Goal: Transaction & Acquisition: Purchase product/service

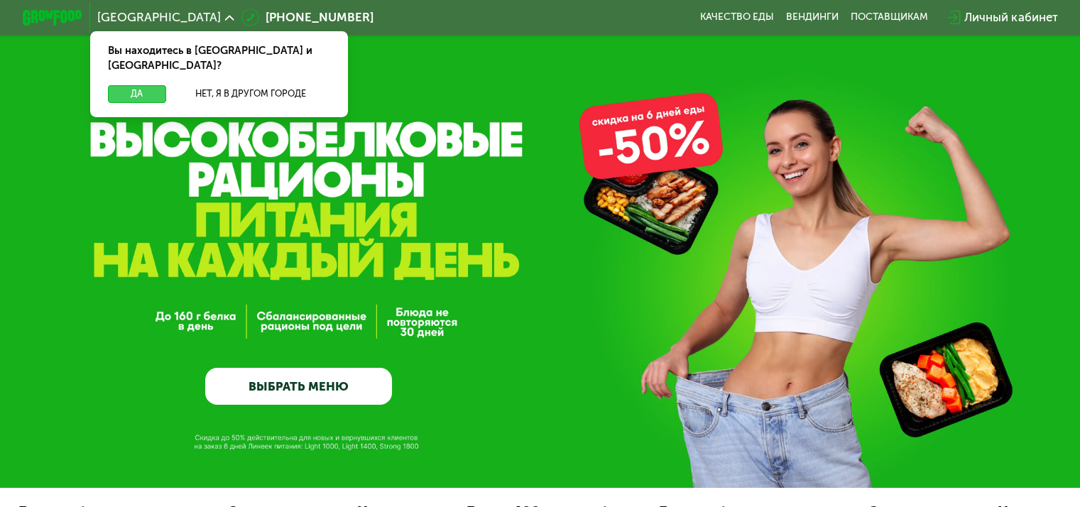
click at [145, 85] on button "Да" at bounding box center [137, 94] width 58 height 18
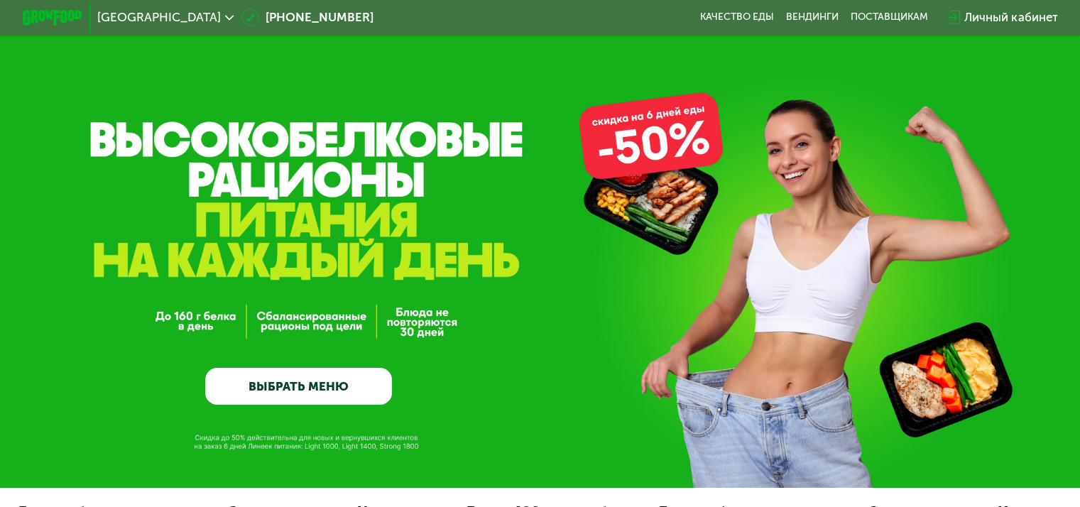
click at [297, 392] on link "ВЫБРАТЬ МЕНЮ" at bounding box center [298, 387] width 187 height 38
click at [292, 390] on link "ВЫБРАТЬ МЕНЮ" at bounding box center [298, 387] width 187 height 38
click at [295, 373] on link "ВЫБРАТЬ МЕНЮ" at bounding box center [298, 387] width 187 height 38
click at [294, 382] on link "ВЫБРАТЬ МЕНЮ" at bounding box center [298, 387] width 187 height 38
click at [316, 378] on link "ВЫБРАТЬ МЕНЮ" at bounding box center [298, 387] width 187 height 38
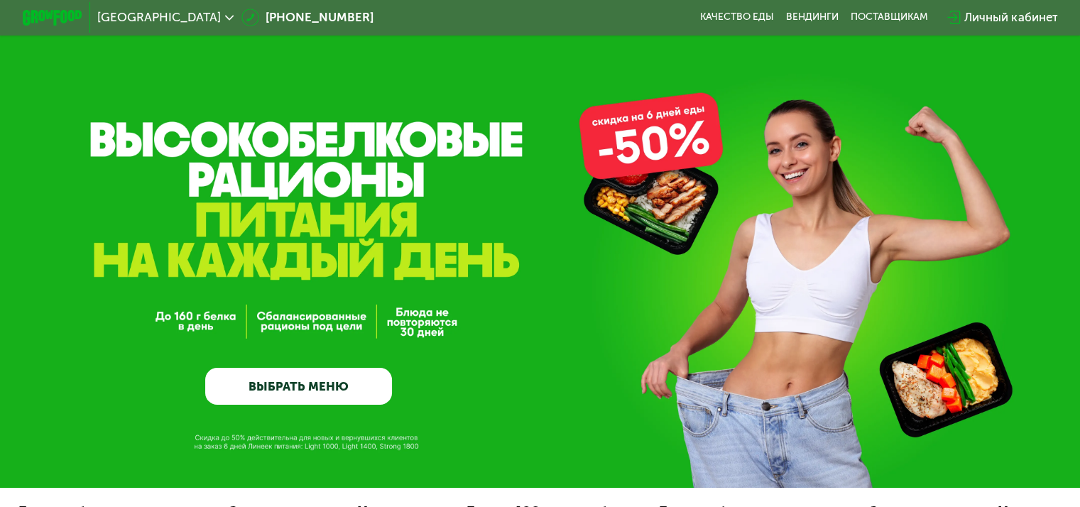
click at [302, 392] on link "ВЫБРАТЬ МЕНЮ" at bounding box center [298, 387] width 187 height 38
click at [303, 386] on link "ВЫБРАТЬ МЕНЮ" at bounding box center [298, 387] width 187 height 38
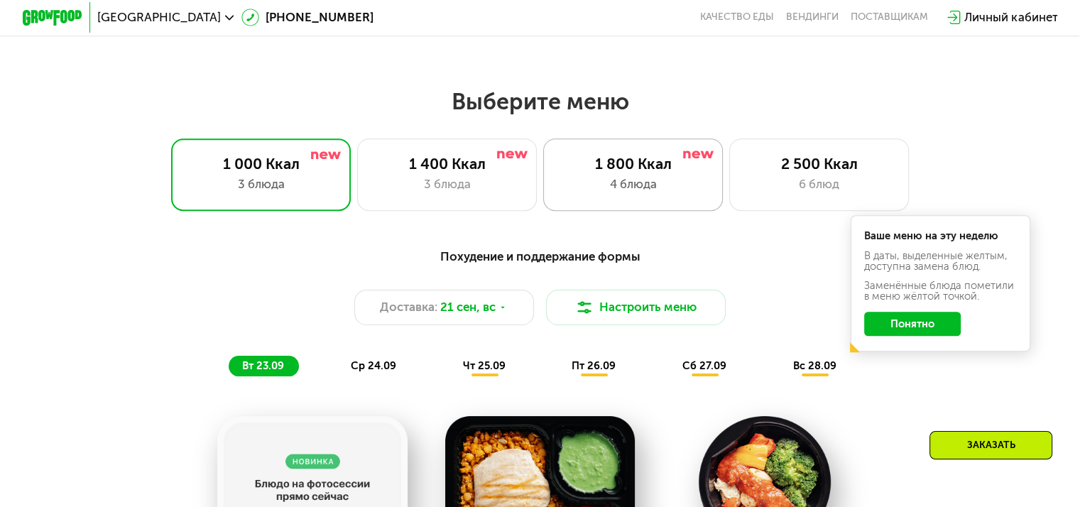
scroll to position [923, 0]
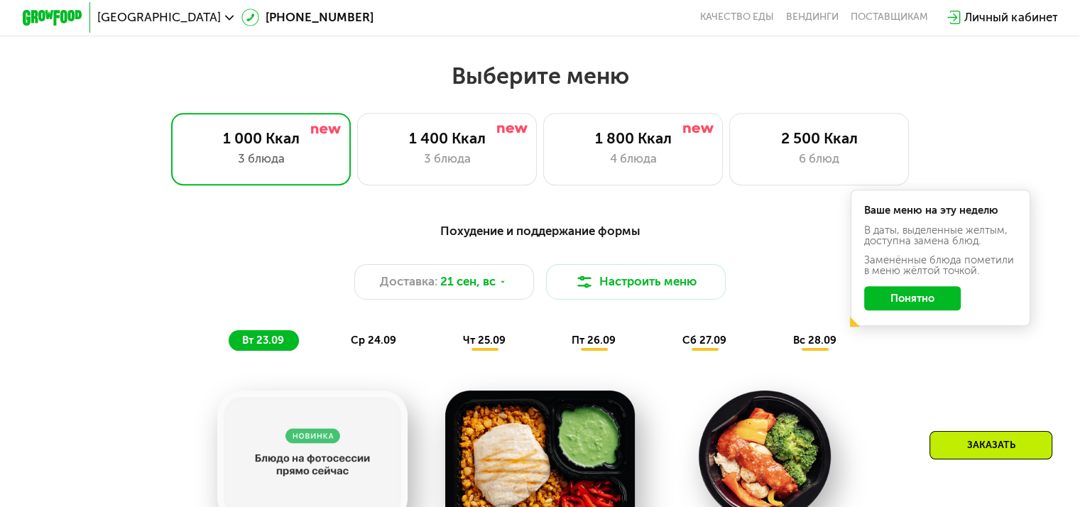
click at [559, 233] on div "Похудение и поддержание формы" at bounding box center [540, 231] width 888 height 18
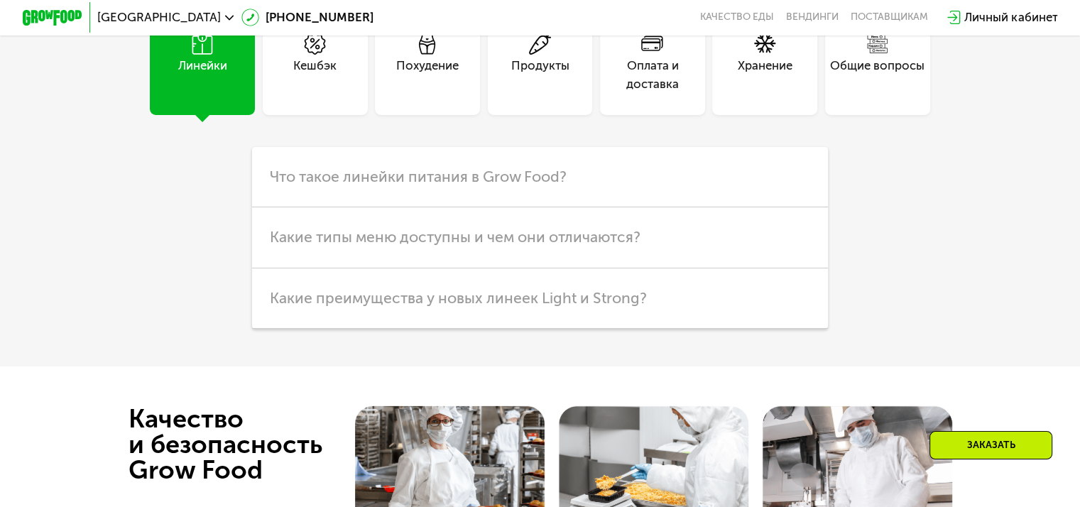
scroll to position [4047, 0]
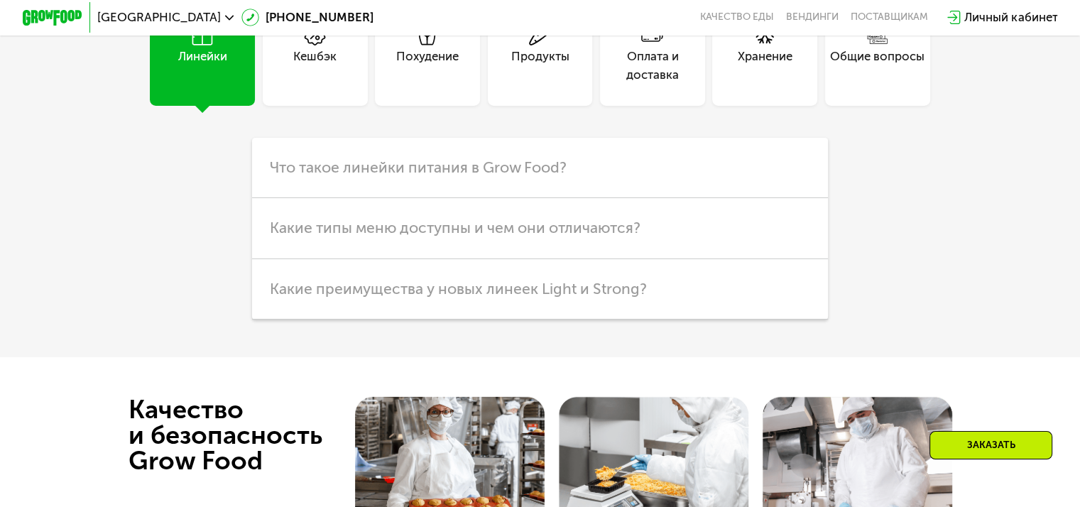
click at [216, 84] on div "Линейки" at bounding box center [202, 66] width 49 height 36
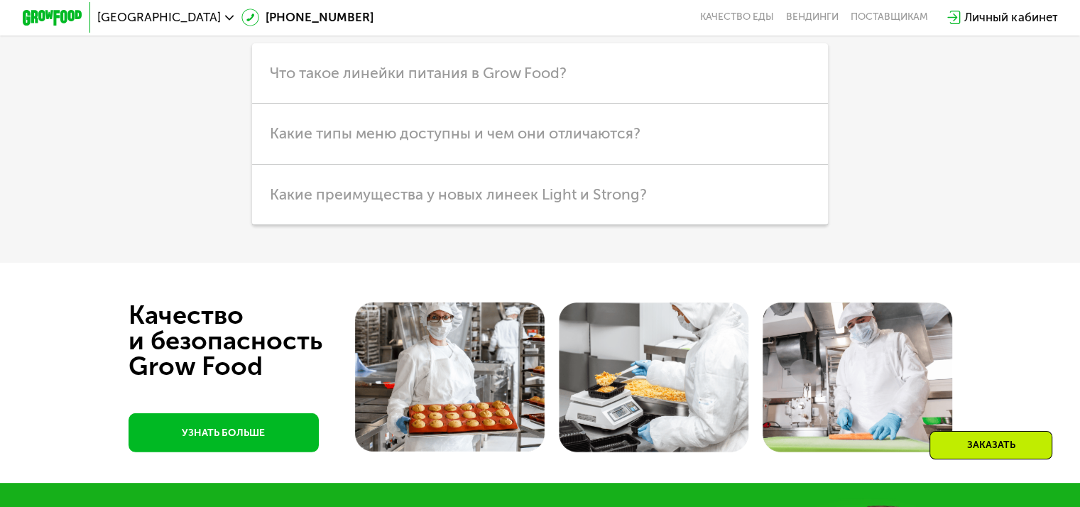
scroll to position [4098, 0]
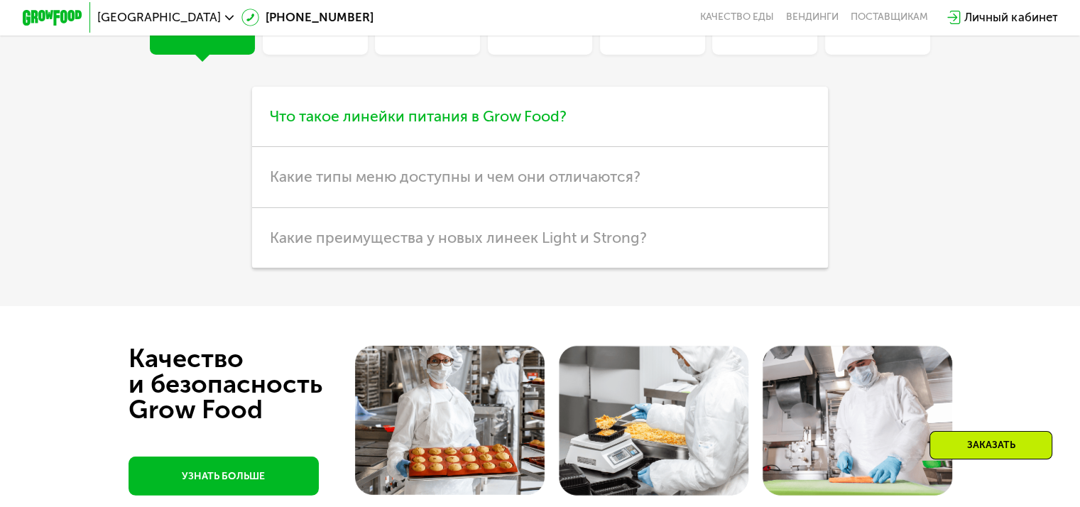
click at [357, 125] on span "Что такое линейки питания в Grow Food?" at bounding box center [418, 116] width 297 height 18
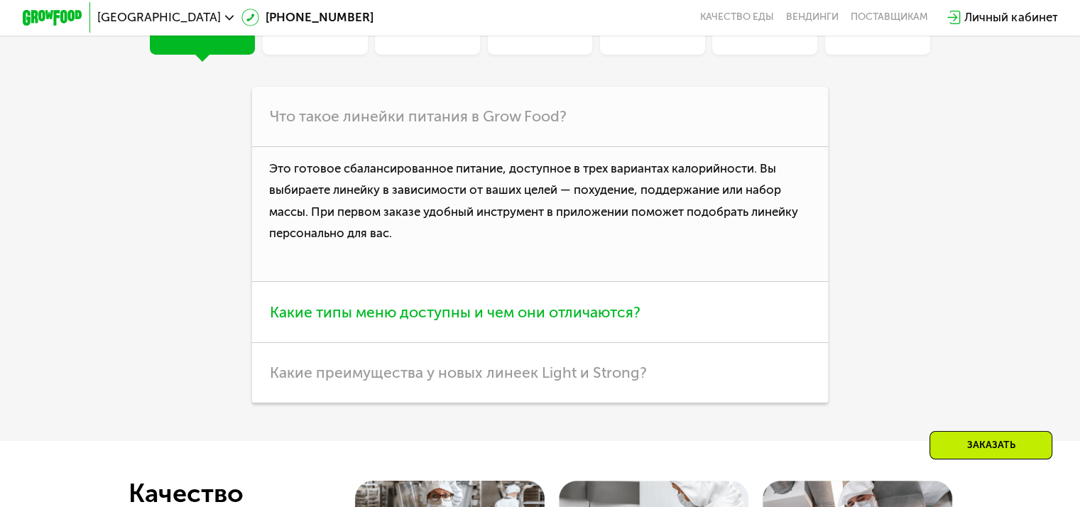
click at [357, 321] on span "Какие типы меню доступны и чем они отличаются?" at bounding box center [455, 312] width 371 height 18
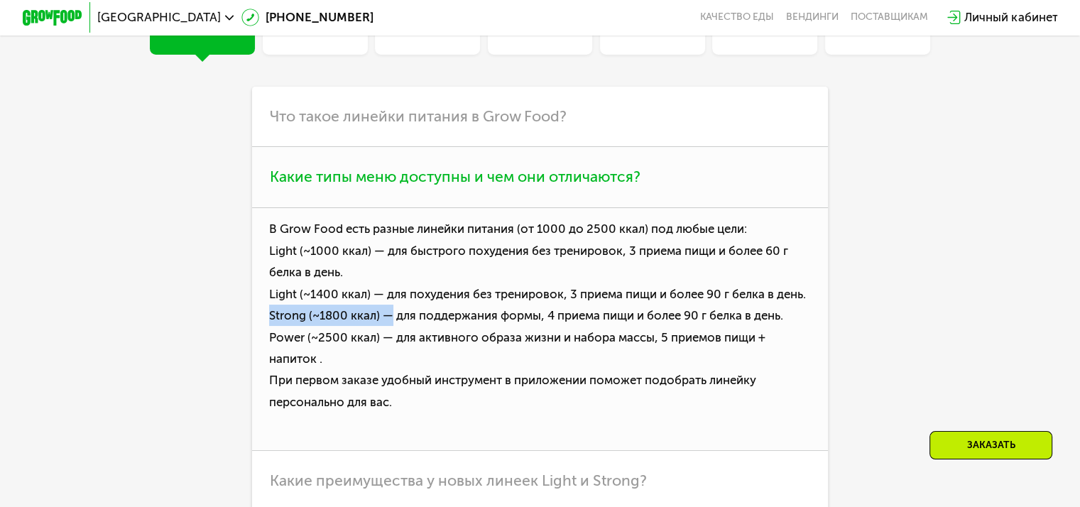
drag, startPoint x: 261, startPoint y: 349, endPoint x: 390, endPoint y: 344, distance: 128.6
click at [388, 346] on p "В Grow Food есть разные линейки питания (от 1000 до 2500 ккал) под любые цели: …" at bounding box center [540, 329] width 576 height 243
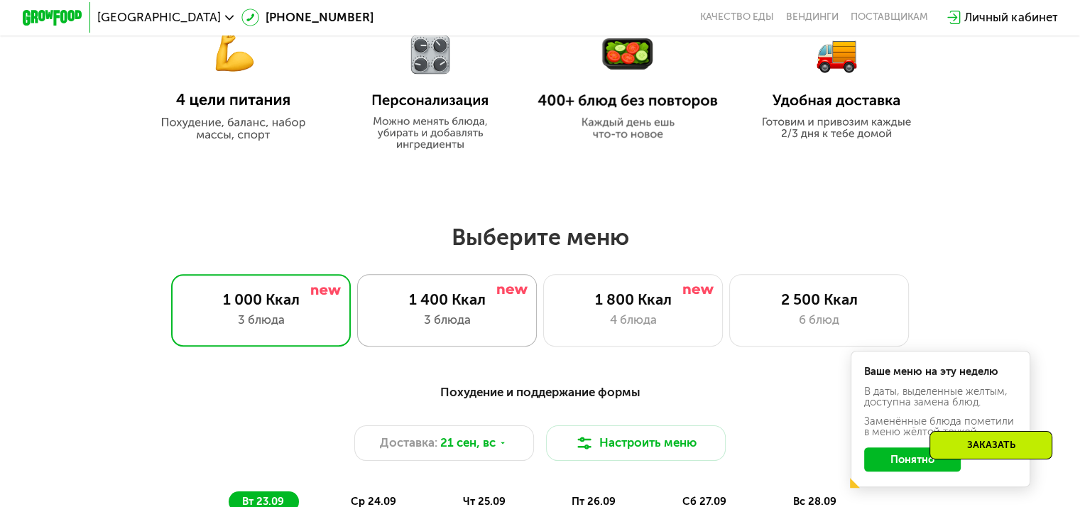
scroll to position [761, 0]
click at [615, 329] on div "4 блюда" at bounding box center [633, 321] width 148 height 18
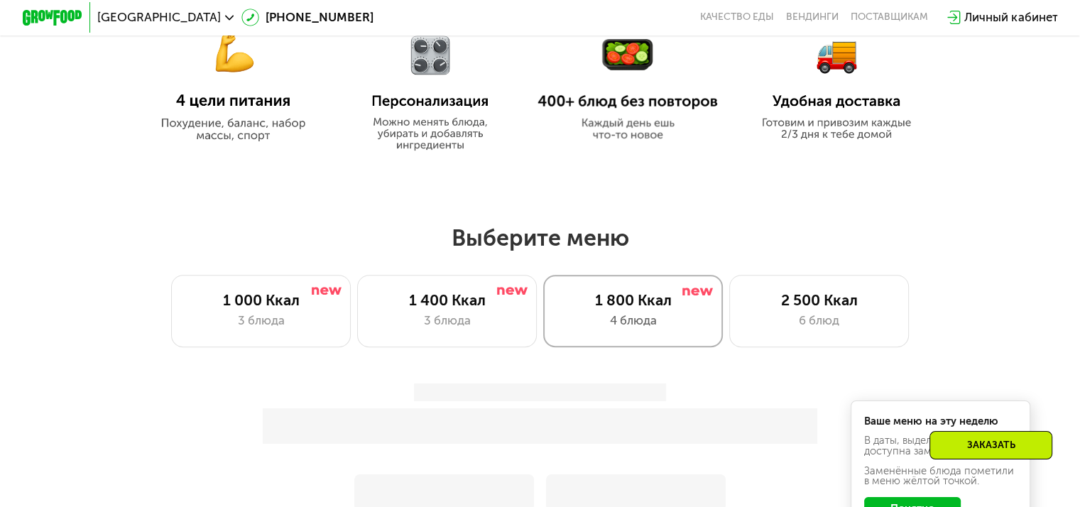
click at [618, 315] on div "1 800 Ккал 4 блюда" at bounding box center [633, 311] width 180 height 72
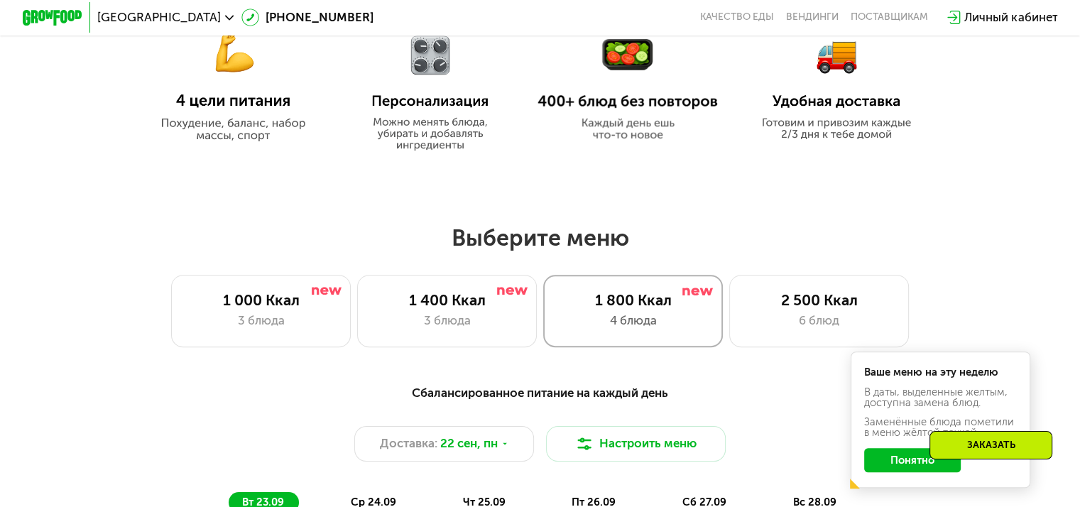
click at [626, 306] on div "1 800 Ккал" at bounding box center [633, 300] width 148 height 18
click at [629, 314] on div "1 800 Ккал 4 блюда" at bounding box center [633, 311] width 180 height 72
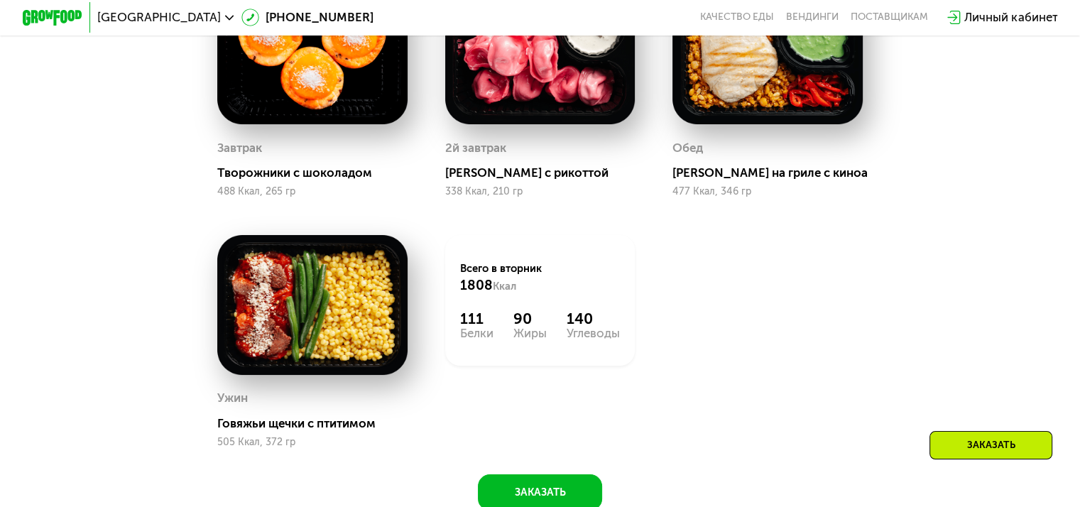
scroll to position [1471, 0]
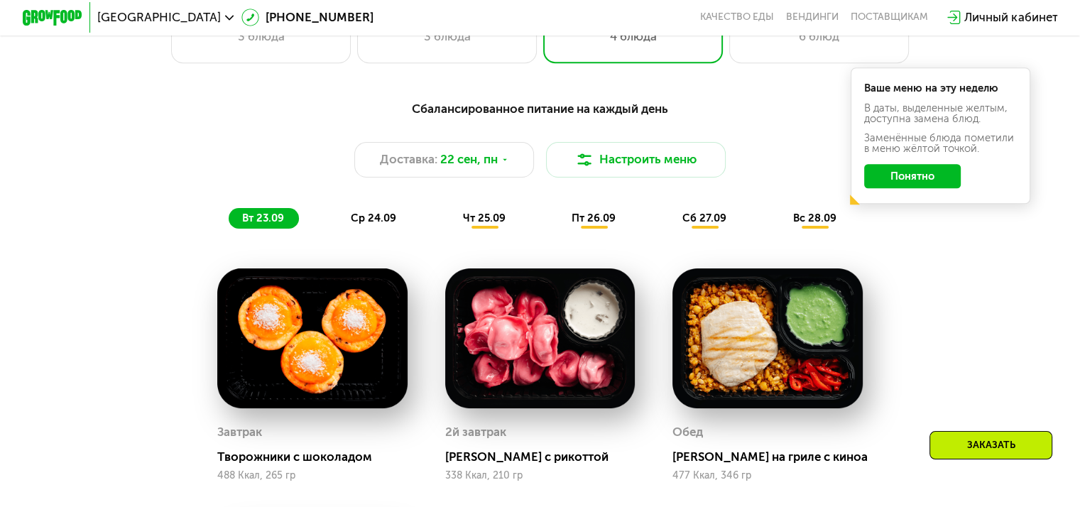
click at [373, 219] on span "ср 24.09" at bounding box center [373, 218] width 45 height 13
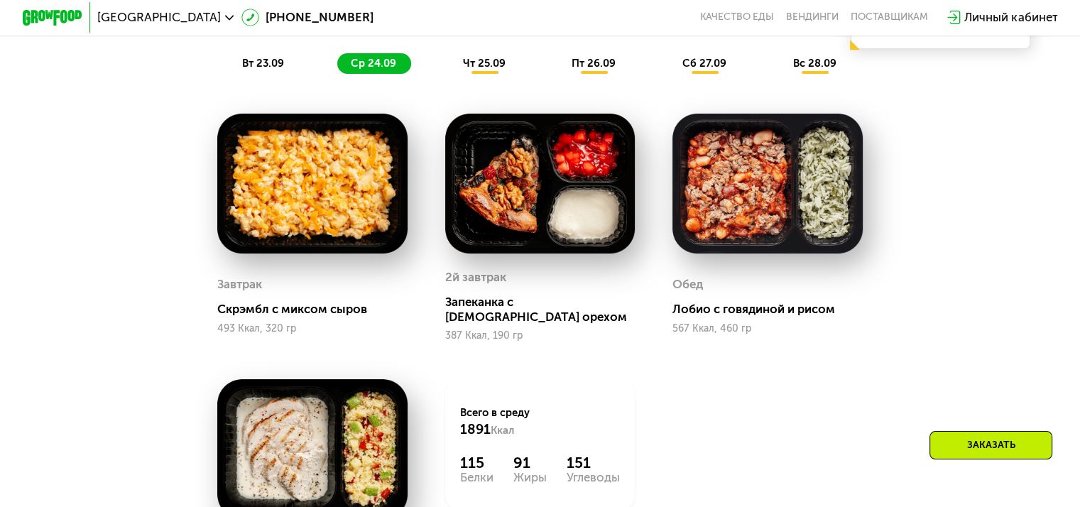
scroll to position [1116, 0]
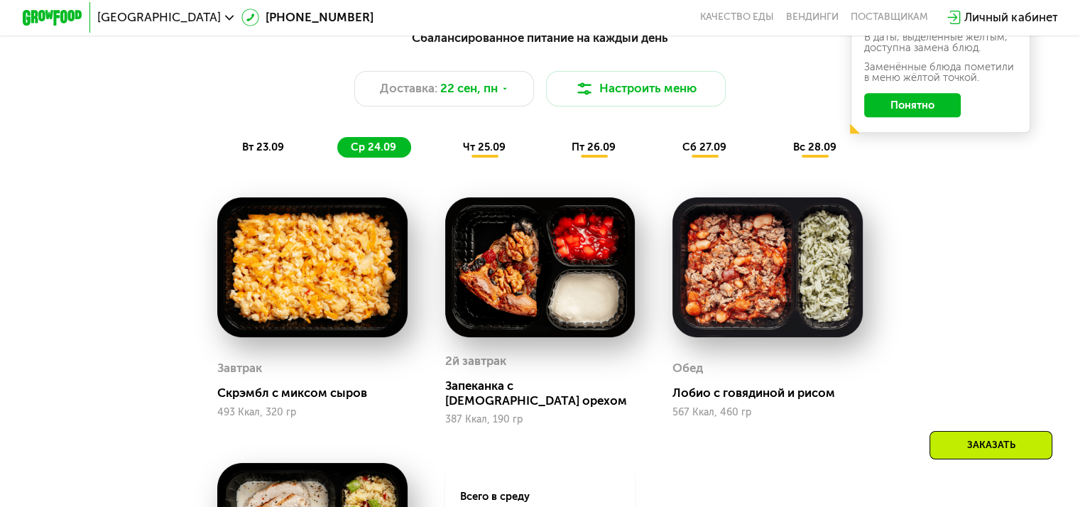
click at [488, 166] on div "Сбалансированное питание на каждый день Доставка: 22 сен, пн Настроить меню вт …" at bounding box center [540, 93] width 906 height 148
click at [484, 153] on span "чт 25.09" at bounding box center [484, 147] width 43 height 13
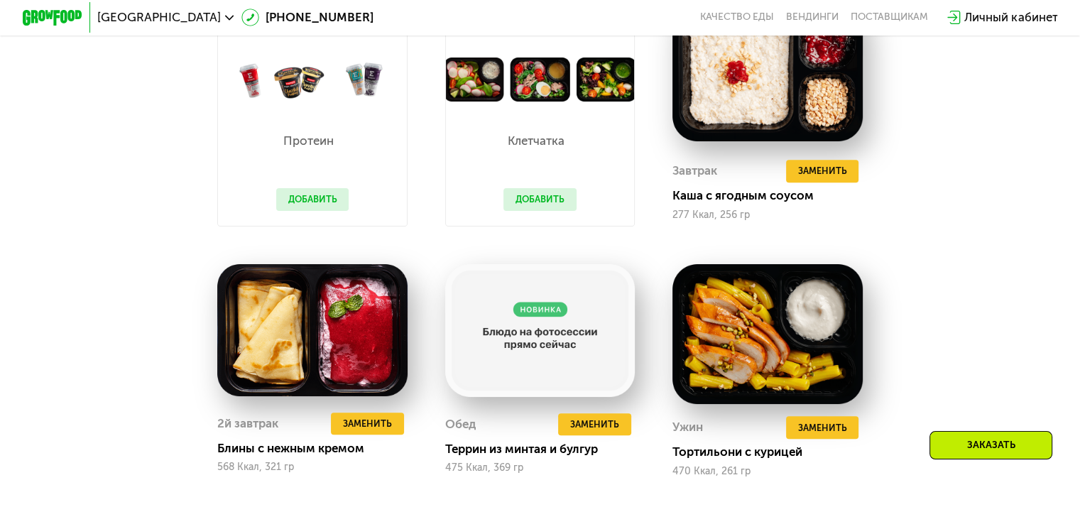
scroll to position [1329, 0]
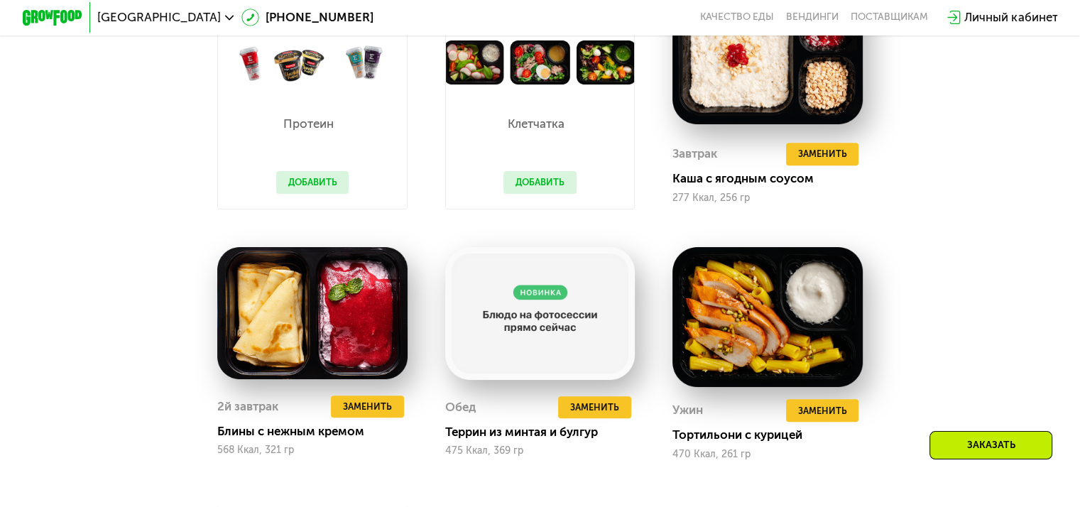
click at [302, 181] on button "Добавить" at bounding box center [312, 182] width 73 height 23
click at [298, 192] on button "Добавить" at bounding box center [312, 182] width 73 height 23
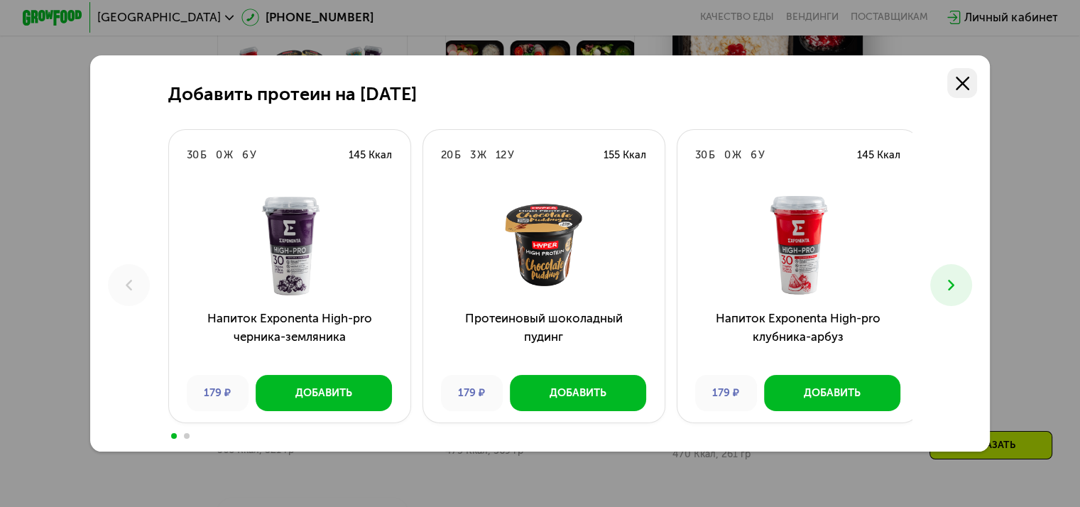
click at [969, 77] on icon at bounding box center [962, 83] width 13 height 13
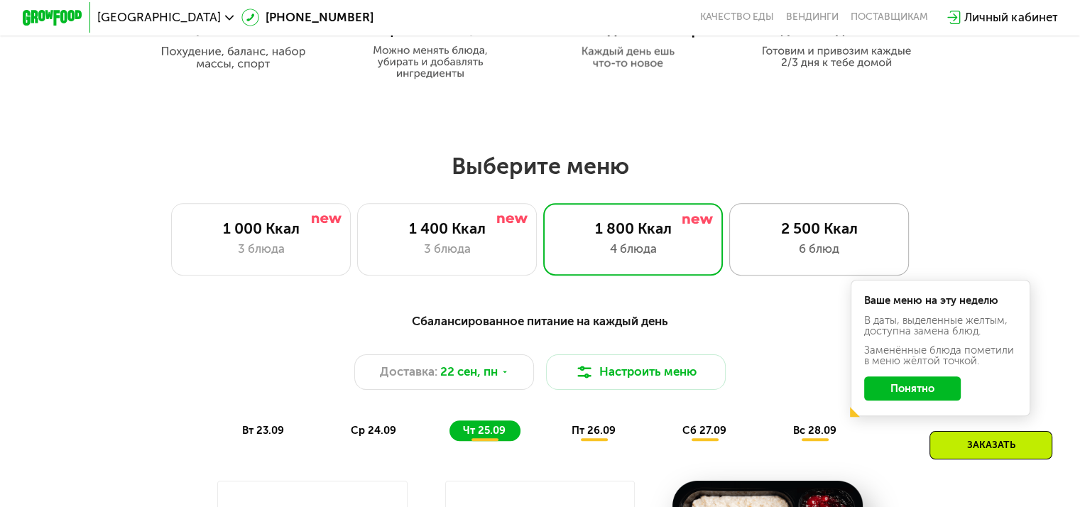
scroll to position [832, 0]
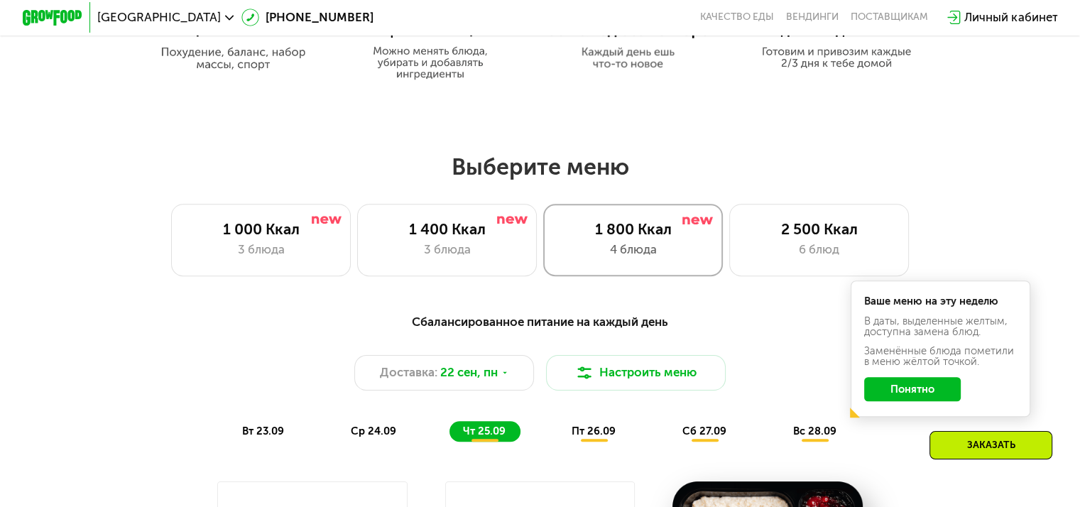
click at [634, 238] on div "1 800 Ккал" at bounding box center [633, 229] width 148 height 18
click at [911, 394] on button "Понятно" at bounding box center [912, 389] width 97 height 24
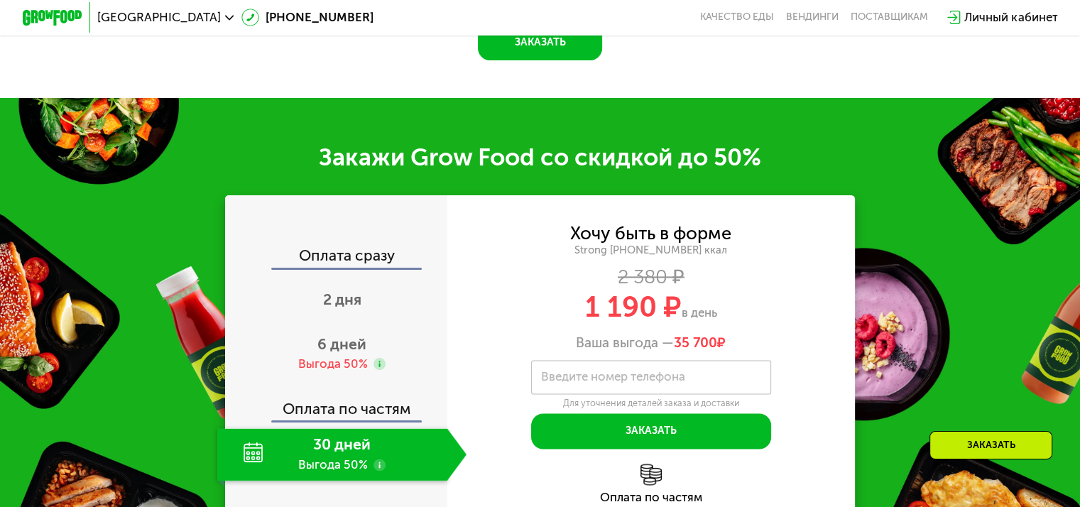
scroll to position [2039, 0]
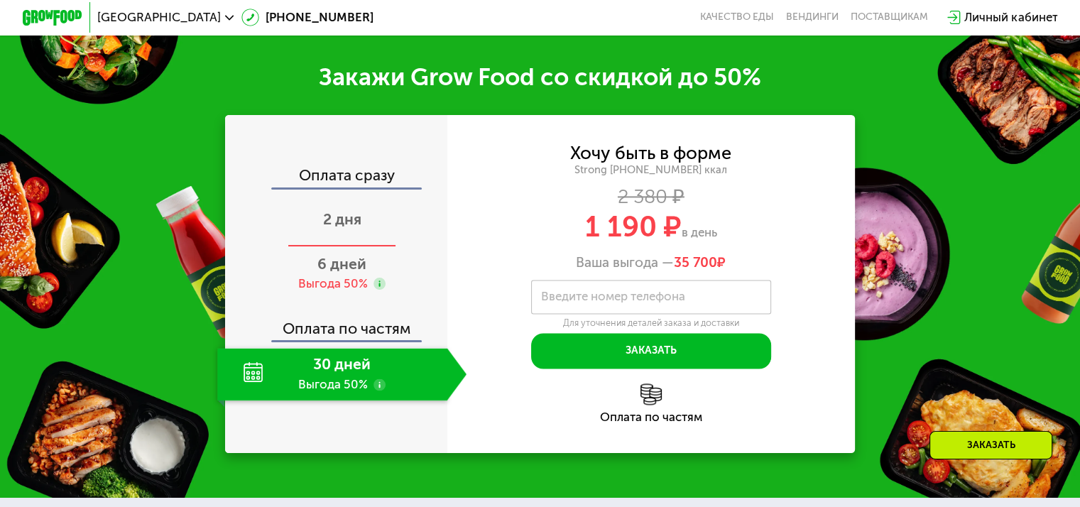
click at [346, 247] on div "2 дня" at bounding box center [341, 221] width 249 height 53
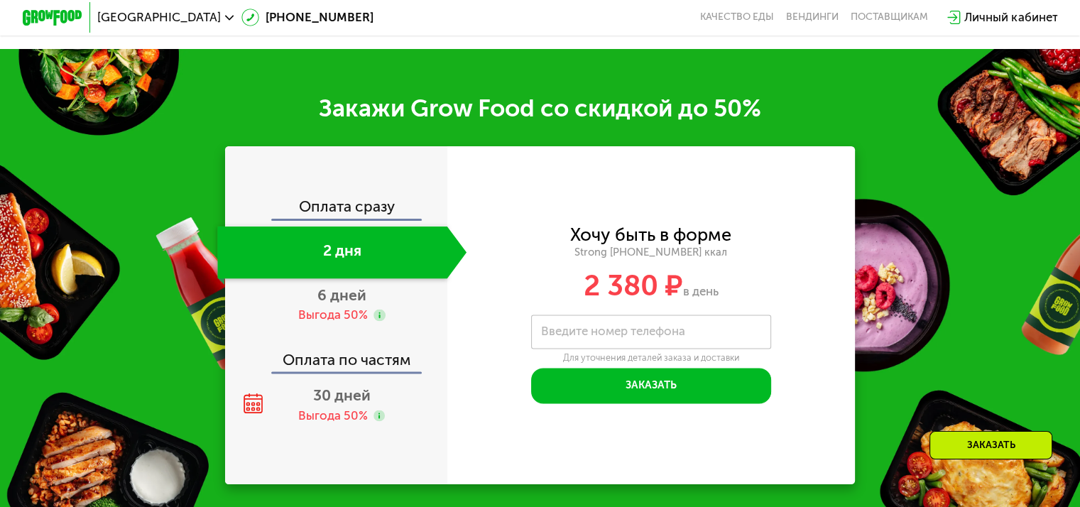
scroll to position [1826, 0]
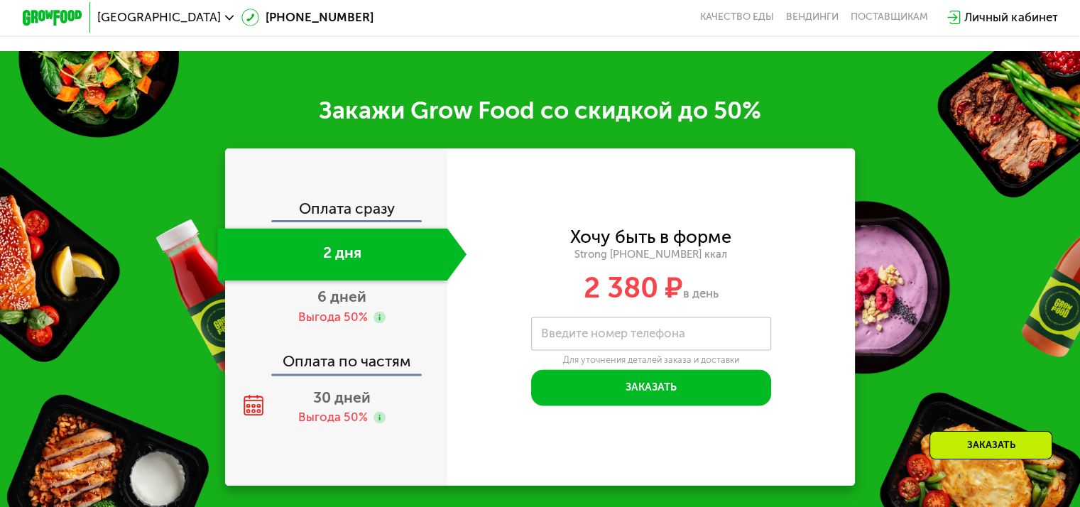
click at [344, 258] on div "2 дня" at bounding box center [331, 254] width 229 height 53
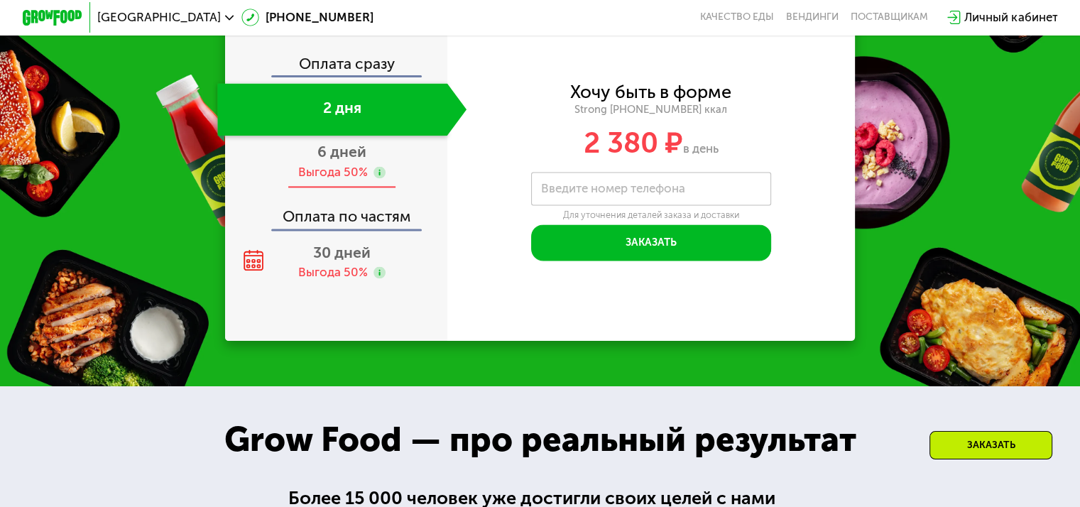
scroll to position [1968, 0]
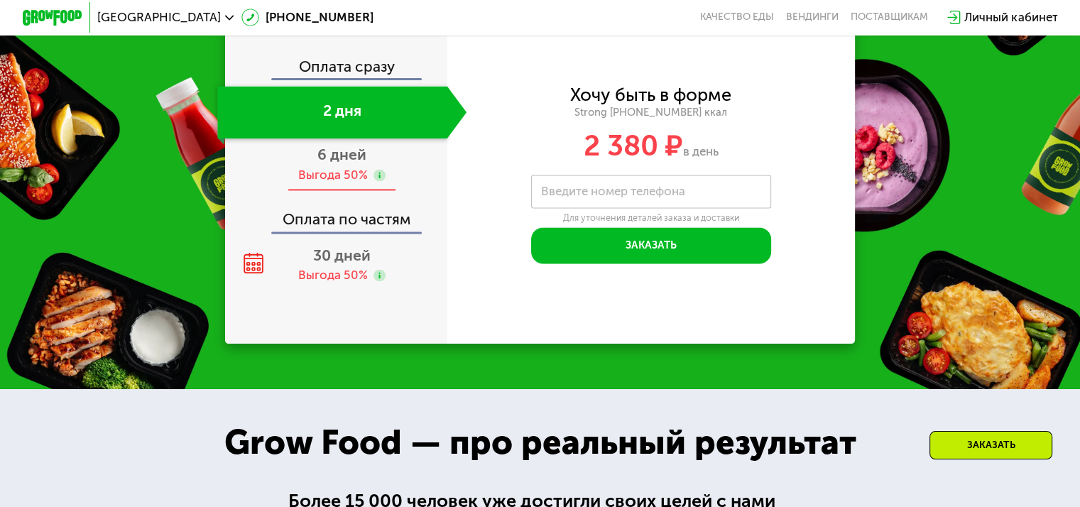
click at [332, 163] on span "6 дней" at bounding box center [341, 155] width 49 height 18
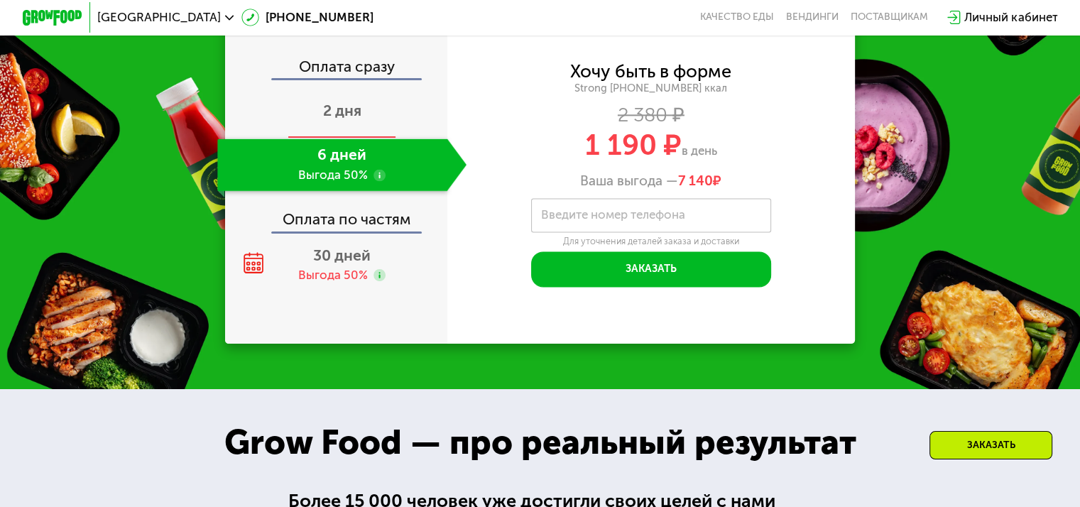
click at [338, 119] on span "2 дня" at bounding box center [342, 111] width 38 height 18
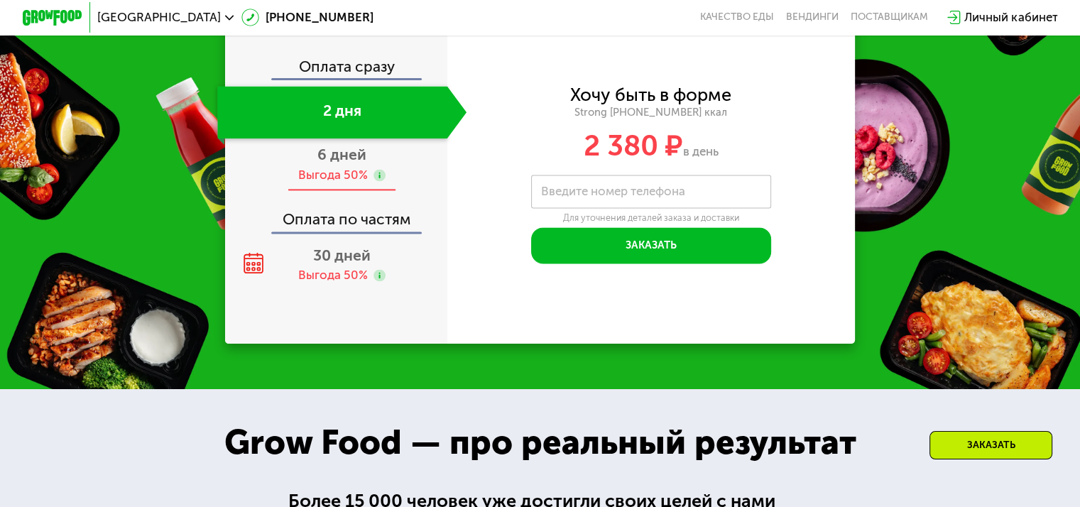
click at [346, 163] on span "6 дней" at bounding box center [341, 155] width 49 height 18
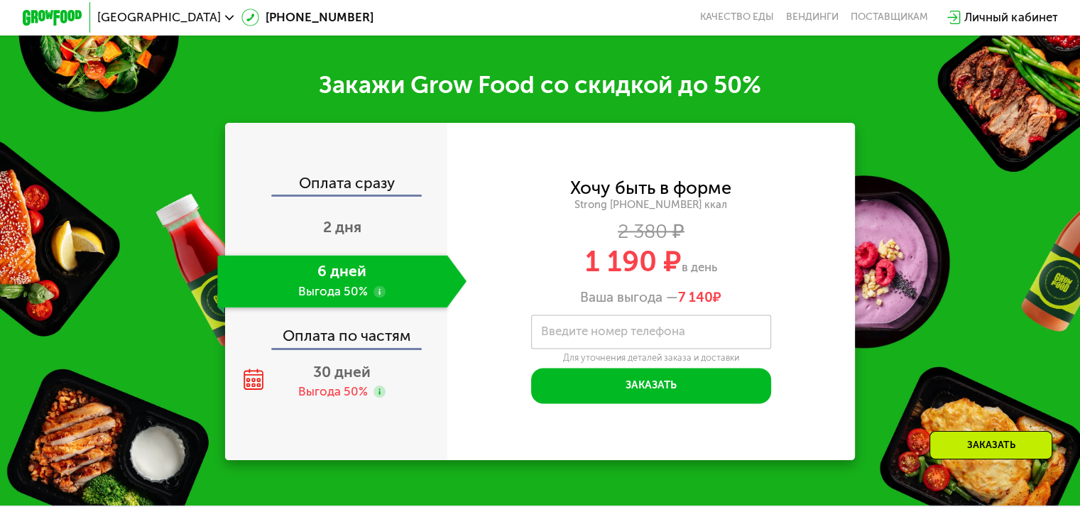
scroll to position [1826, 0]
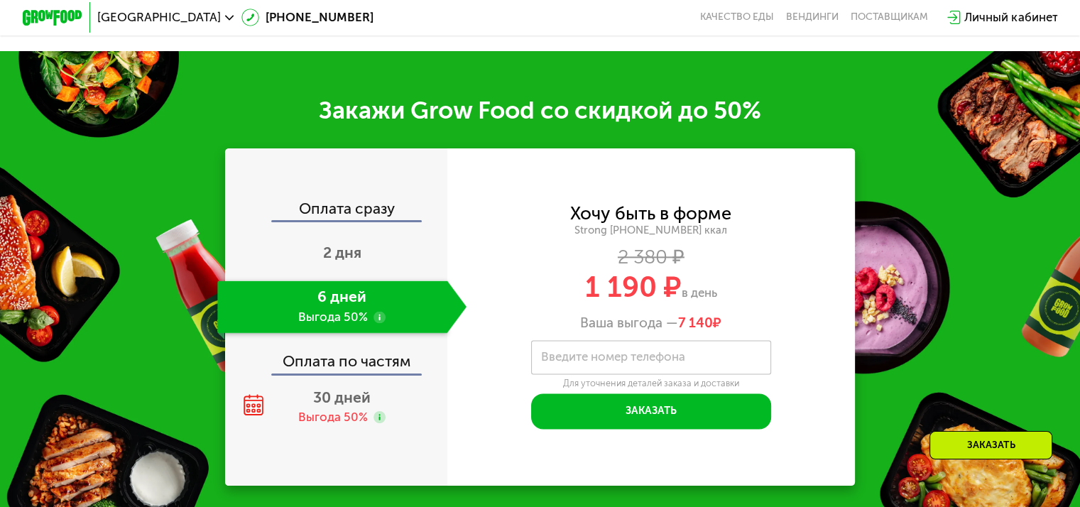
click at [351, 321] on div "6 дней Выгода 50%" at bounding box center [331, 306] width 229 height 53
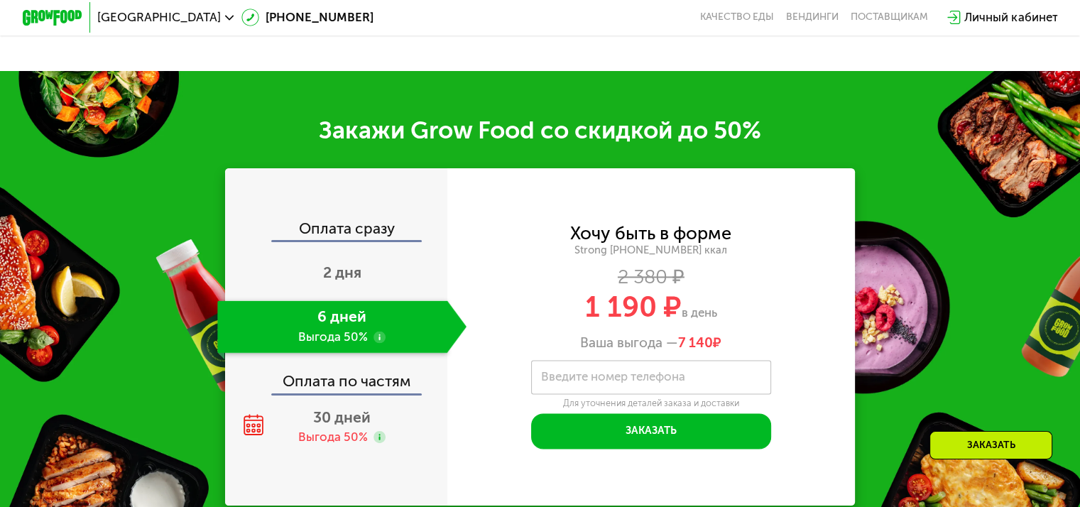
scroll to position [1968, 0]
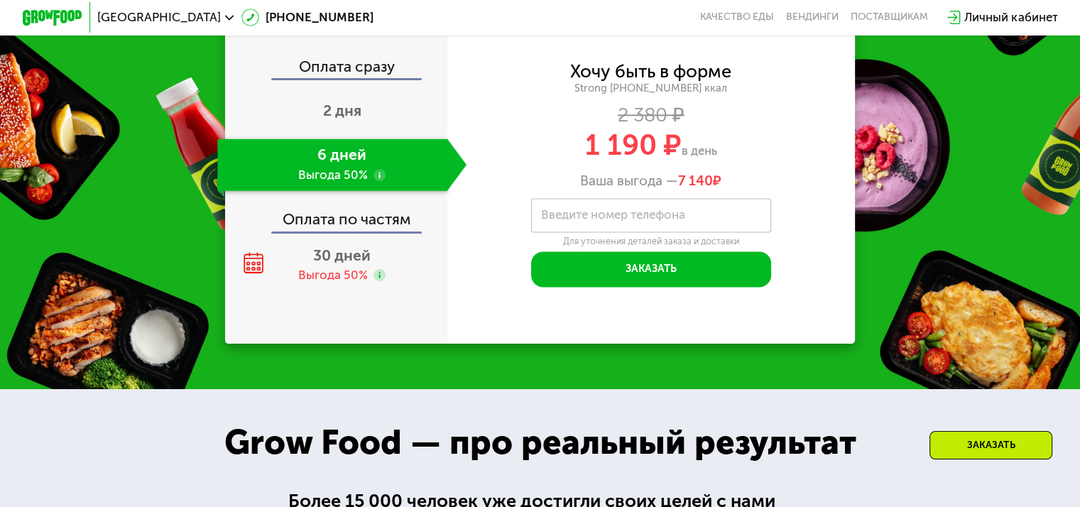
drag, startPoint x: 584, startPoint y: 167, endPoint x: 736, endPoint y: 158, distance: 151.5
click at [736, 158] on div "1 190 ₽ в день" at bounding box center [651, 145] width 408 height 28
click at [717, 158] on span "в день" at bounding box center [699, 150] width 35 height 14
click at [716, 158] on span "в день" at bounding box center [699, 150] width 35 height 14
drag, startPoint x: 724, startPoint y: 164, endPoint x: 539, endPoint y: 158, distance: 185.4
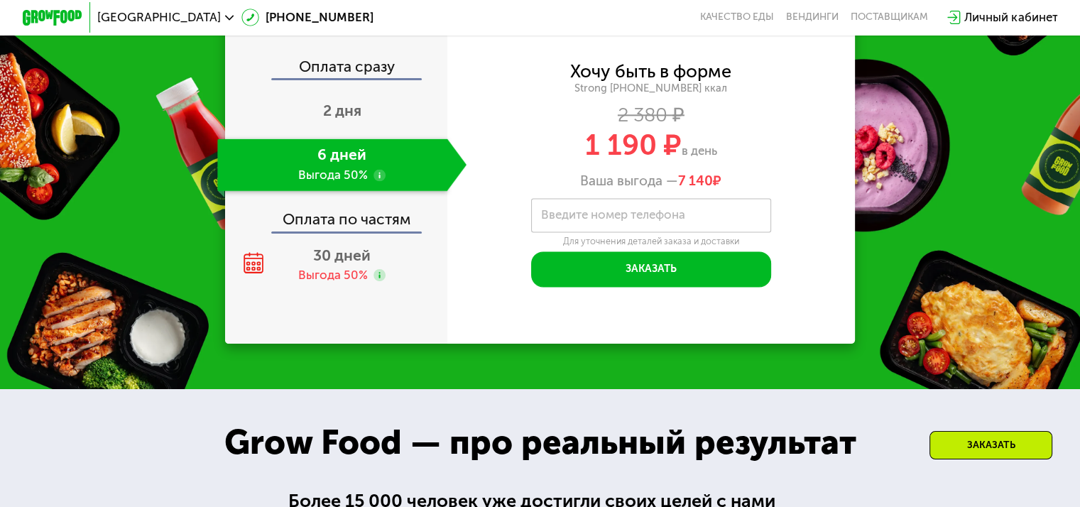
click at [539, 158] on div "1 190 ₽ в день" at bounding box center [651, 145] width 408 height 28
click at [331, 186] on div "6 дней Выгода 50%" at bounding box center [331, 164] width 229 height 53
click at [334, 117] on span "2 дня" at bounding box center [342, 111] width 38 height 18
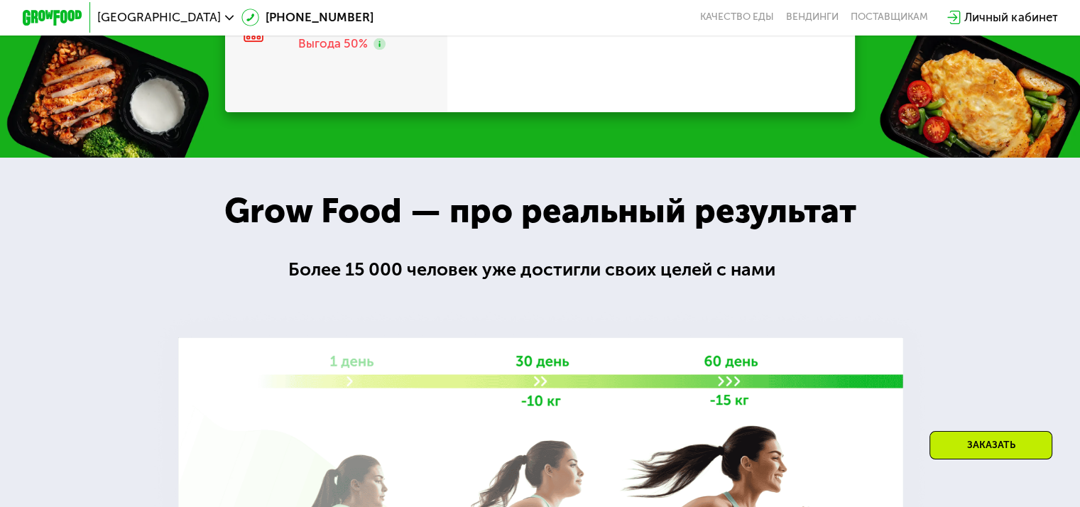
scroll to position [2181, 0]
